Goal: Navigation & Orientation: Find specific page/section

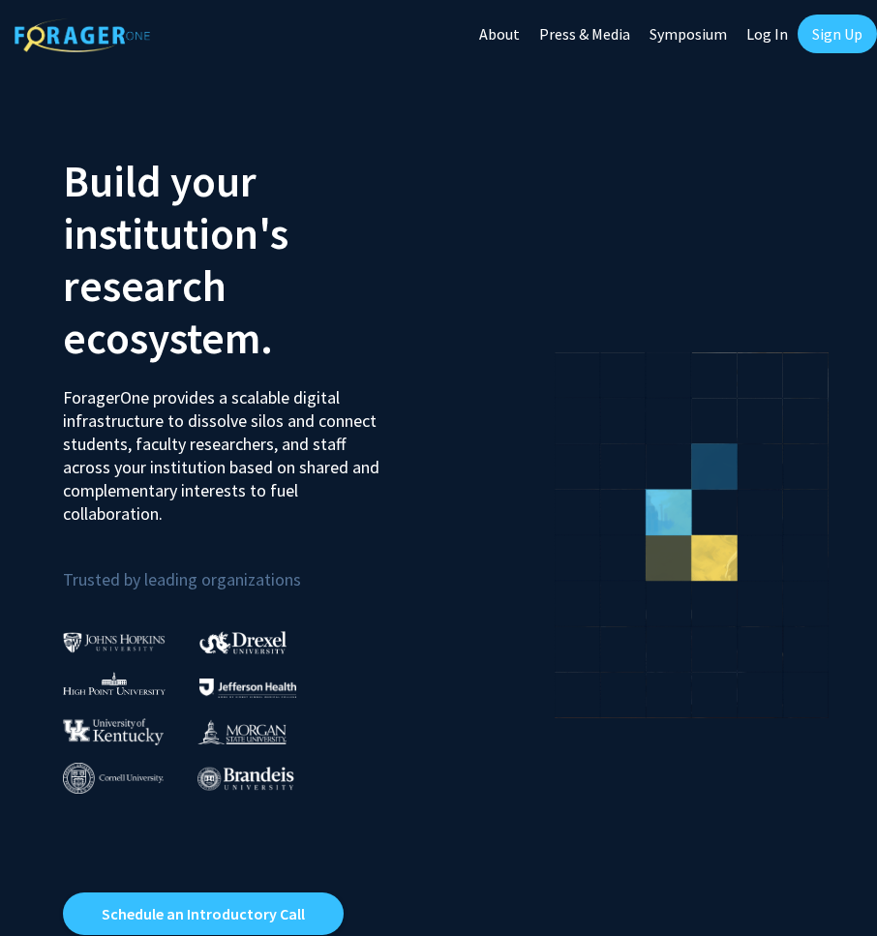
click at [768, 30] on link "Log In" at bounding box center [767, 34] width 61 height 68
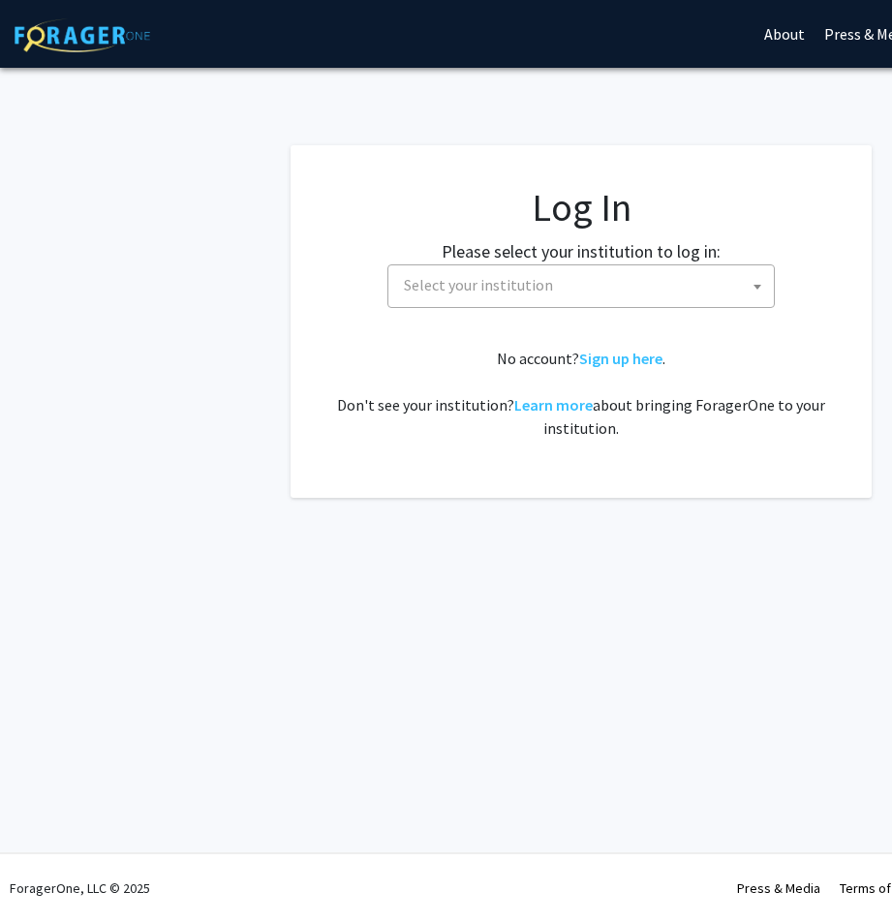
click at [543, 277] on span "Select your institution" at bounding box center [478, 284] width 149 height 19
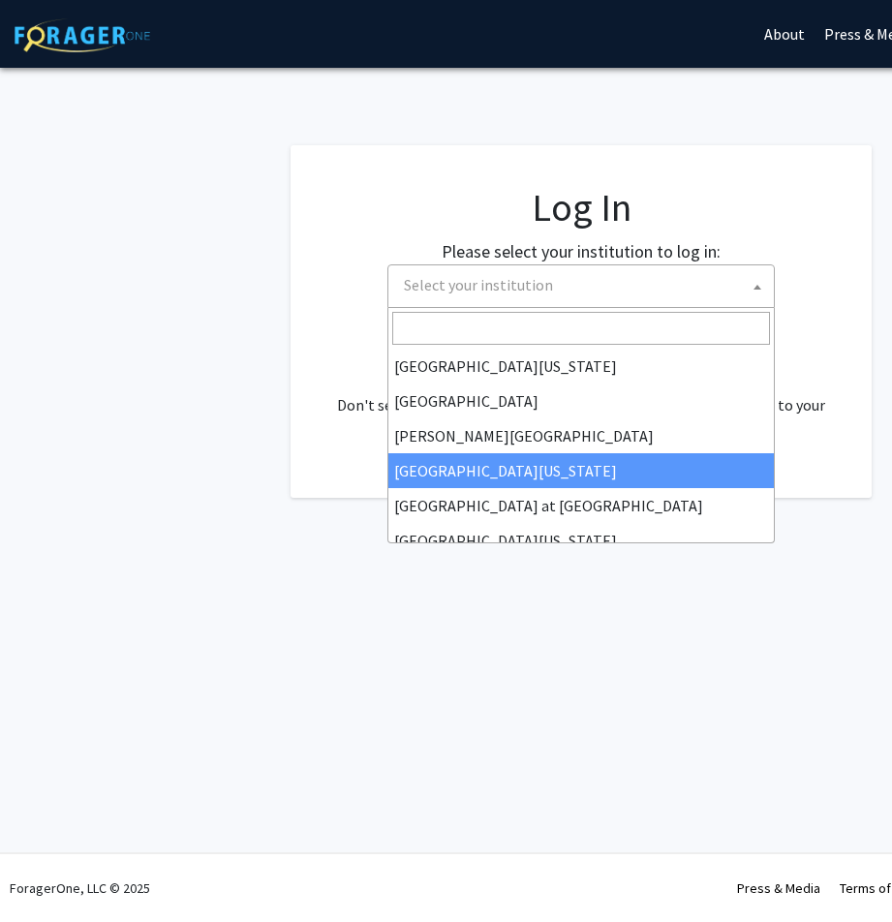
scroll to position [678, 0]
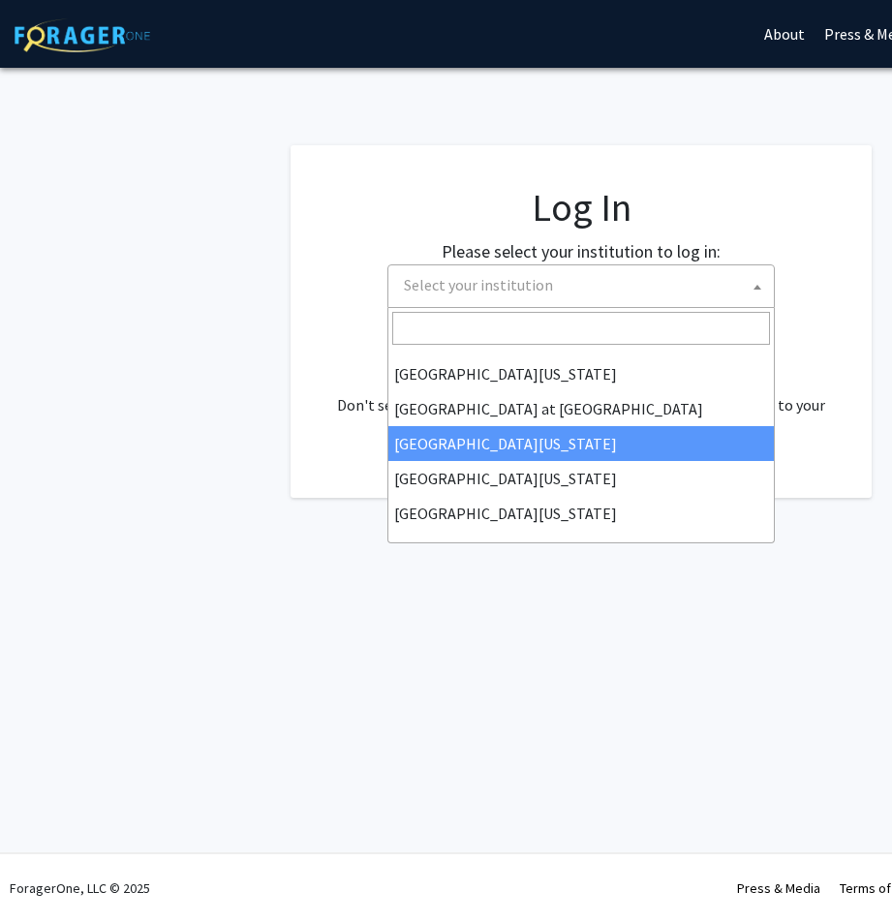
select select "13"
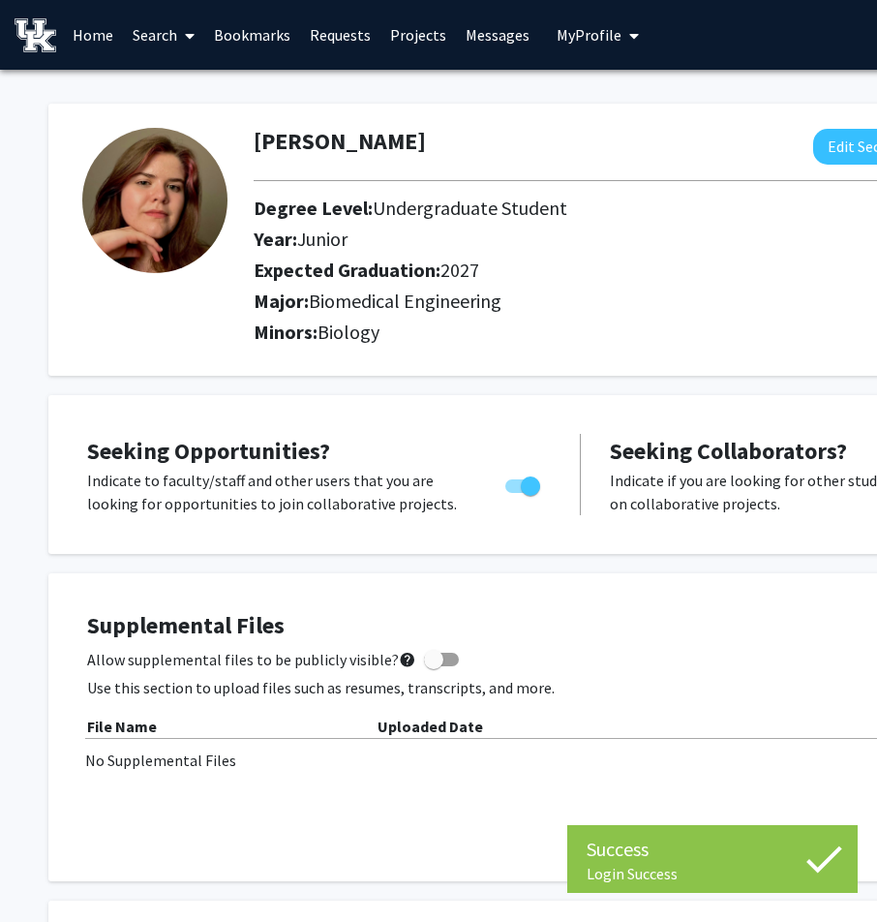
click at [331, 24] on link "Requests" at bounding box center [340, 35] width 80 height 68
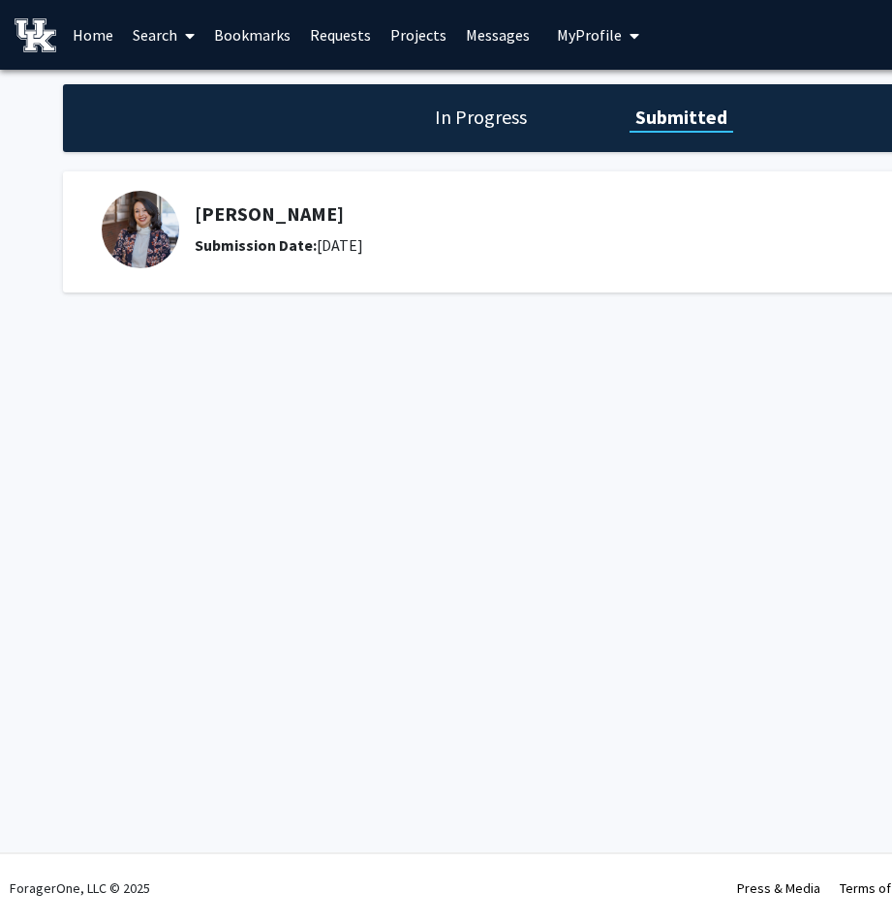
drag, startPoint x: 524, startPoint y: 774, endPoint x: 419, endPoint y: 756, distance: 106.0
click at [421, 756] on div "Login Success Skip navigation Home Search Bookmarks Requests Projects Messages …" at bounding box center [581, 461] width 1162 height 922
